Goal: Information Seeking & Learning: Check status

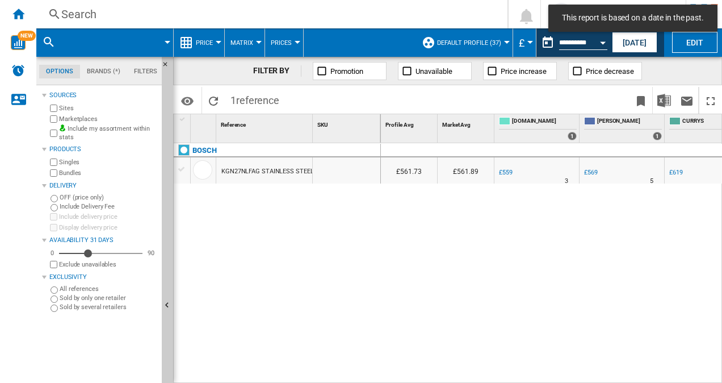
click at [624, 41] on button "[DATE]" at bounding box center [634, 42] width 45 height 21
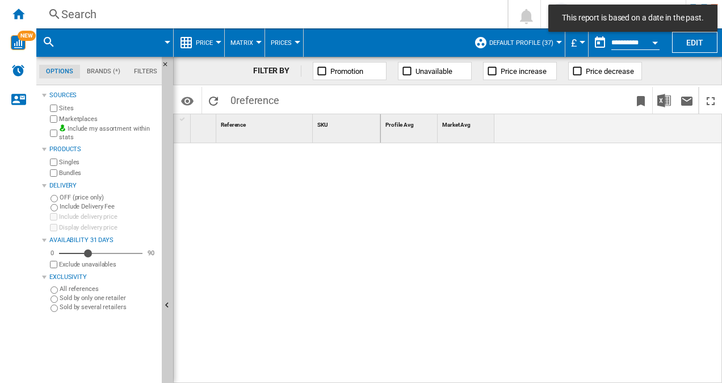
click at [90, 14] on div "Search" at bounding box center [269, 14] width 417 height 16
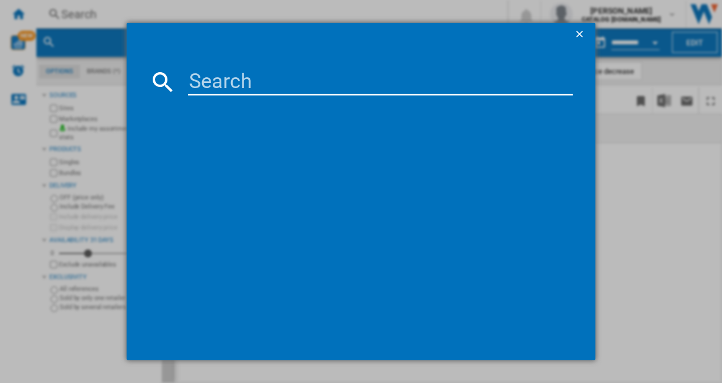
click at [275, 83] on input at bounding box center [381, 81] width 386 height 27
paste input "HGX64200SM"
type input "HGX64200SM"
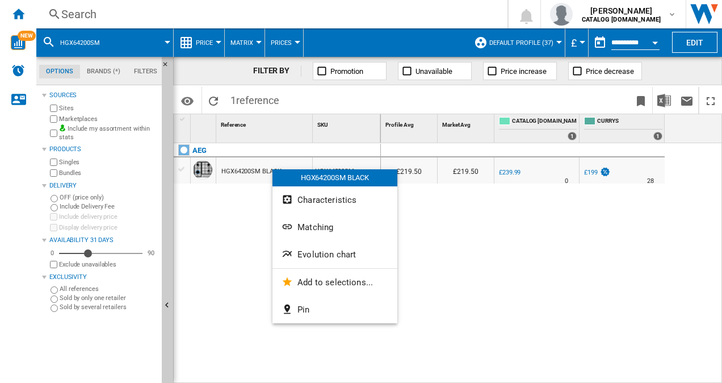
click at [320, 244] on button "Evolution chart" at bounding box center [335, 254] width 125 height 27
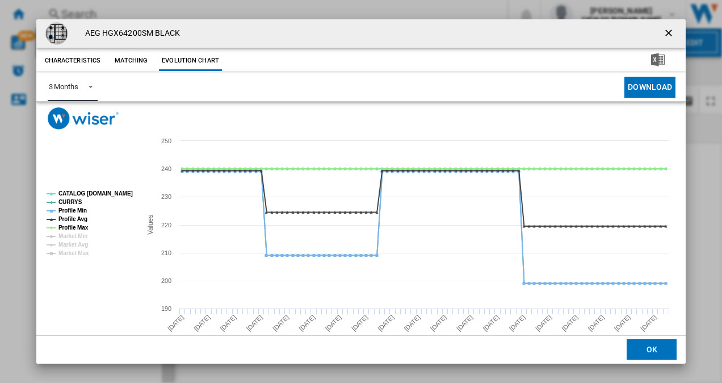
click at [74, 86] on div "3 Months" at bounding box center [64, 86] width 30 height 9
click at [72, 116] on div "6 Months" at bounding box center [63, 115] width 30 height 10
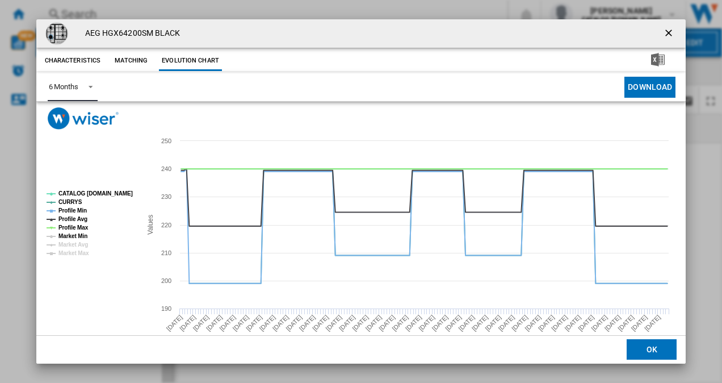
click at [79, 236] on tspan "Market Min" at bounding box center [72, 236] width 29 height 6
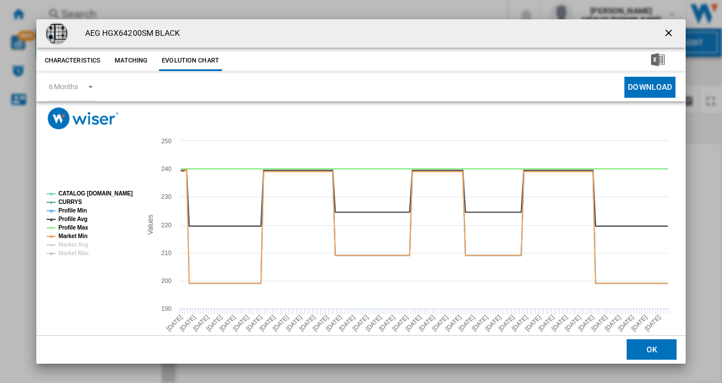
click at [662, 348] on button "OK" at bounding box center [652, 350] width 50 height 20
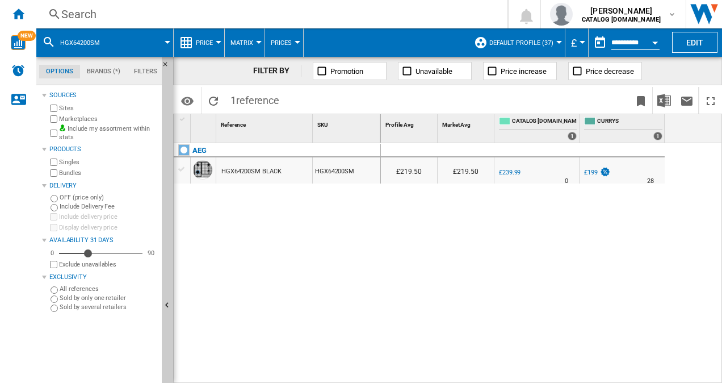
click at [114, 12] on div "Search" at bounding box center [269, 14] width 417 height 16
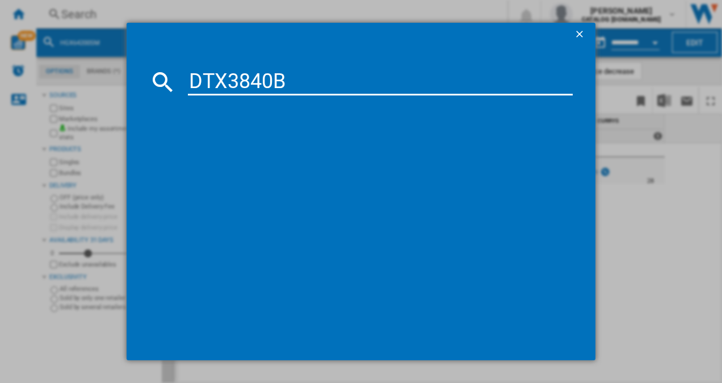
type input "DTX3840B"
click at [235, 154] on div "AEG DTX3840B BLACK" at bounding box center [369, 155] width 374 height 11
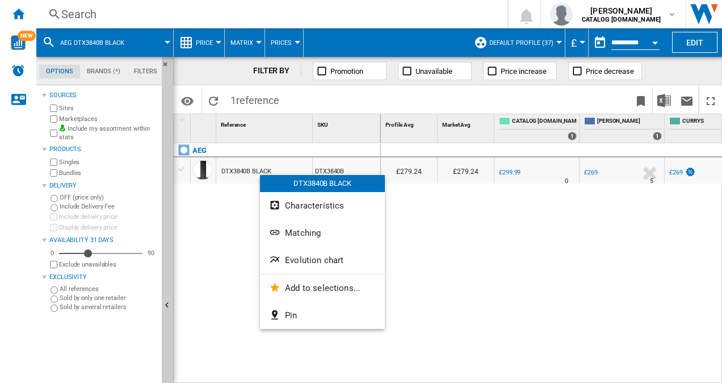
click at [312, 260] on span "Evolution chart" at bounding box center [314, 260] width 58 height 10
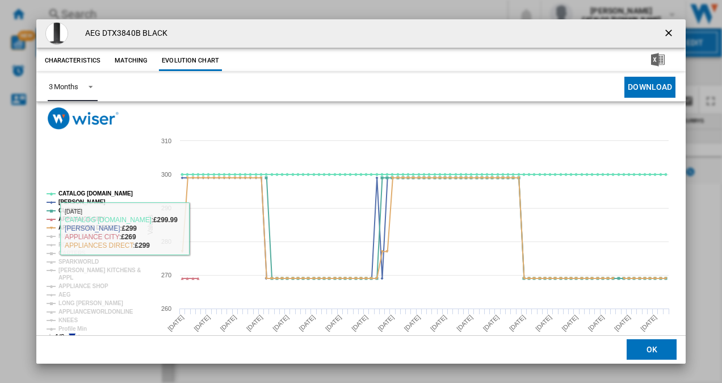
click at [61, 85] on div "3 Months" at bounding box center [64, 86] width 30 height 9
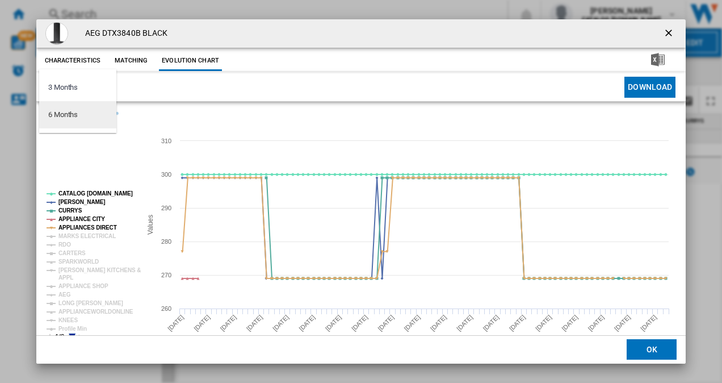
click at [76, 127] on md-option "6 Months" at bounding box center [77, 114] width 77 height 27
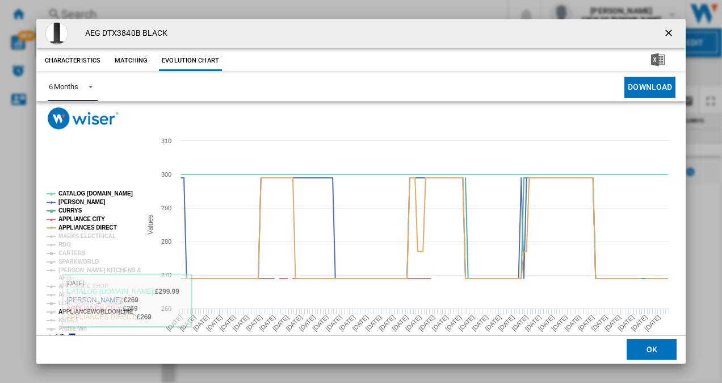
scroll to position [21, 0]
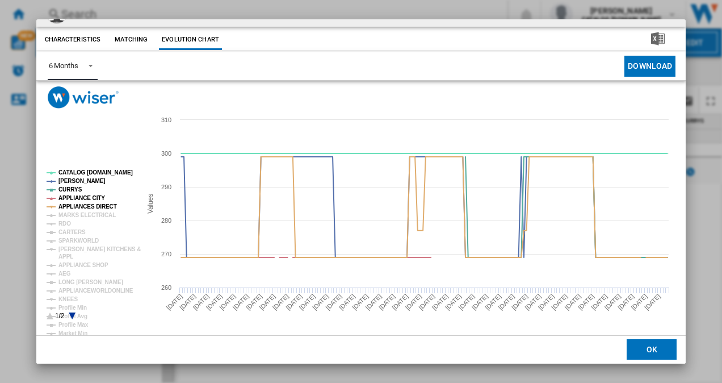
click at [70, 312] on rect "Product popup" at bounding box center [89, 244] width 94 height 159
click at [71, 316] on icon "Product popup" at bounding box center [72, 315] width 7 height 7
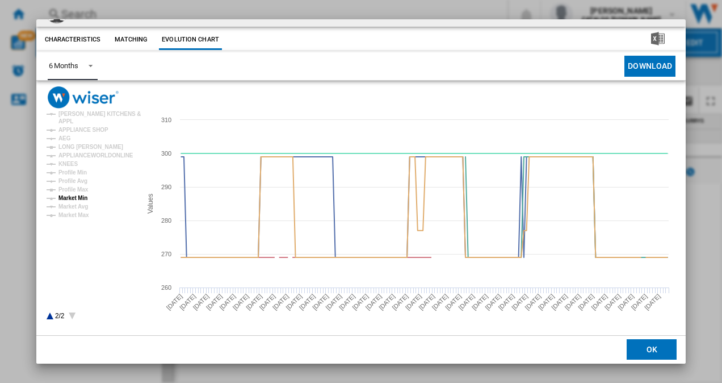
click at [73, 199] on tspan "Market Min" at bounding box center [72, 198] width 29 height 6
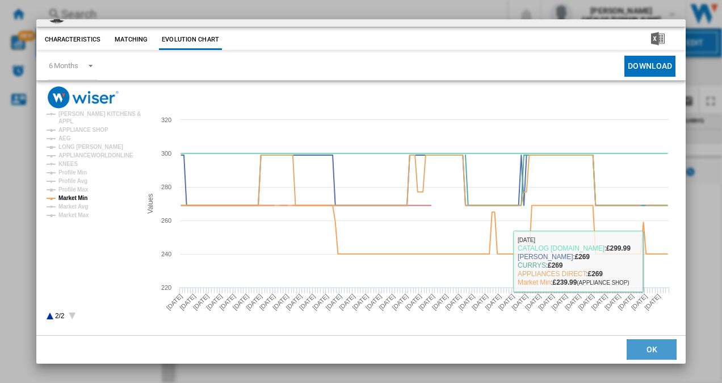
click at [643, 349] on button "OK" at bounding box center [652, 350] width 50 height 20
